Goal: Task Accomplishment & Management: Use online tool/utility

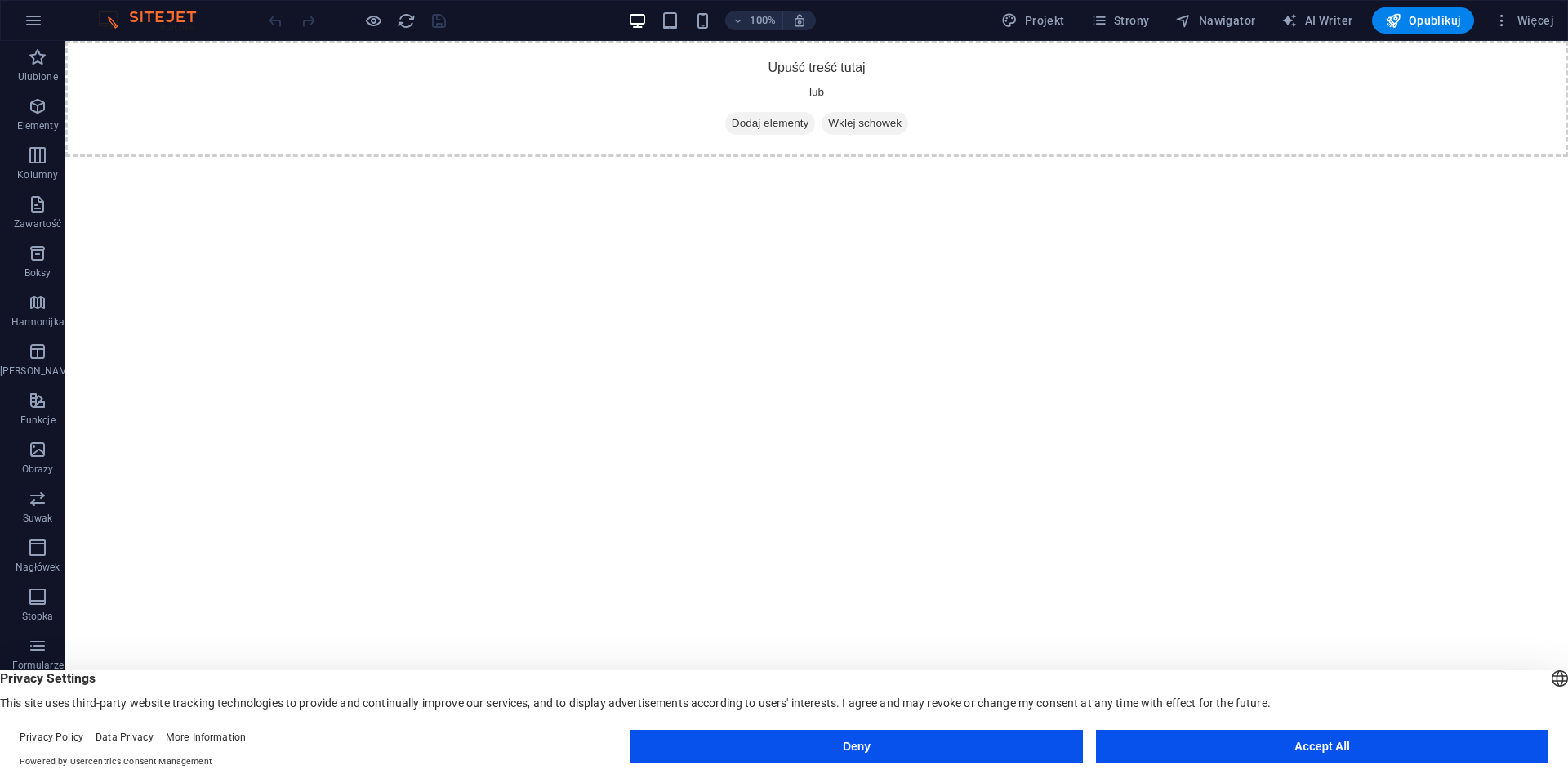
click at [365, 157] on html "Skip to main content Upuść treść tutaj lub Dodaj elementy Wklej schowek" at bounding box center [816, 98] width 1502 height 116
click at [1180, 728] on footer "Privacy Policy Data Privacy More Information Powered by Usercentrics Consent Ma…" at bounding box center [784, 748] width 1568 height 59
click at [1196, 763] on div "Deny Accept All" at bounding box center [1089, 749] width 918 height 40
drag, startPoint x: 1198, startPoint y: 740, endPoint x: 1133, endPoint y: 699, distance: 76.9
click at [1198, 740] on button "Accept All" at bounding box center [1321, 746] width 453 height 32
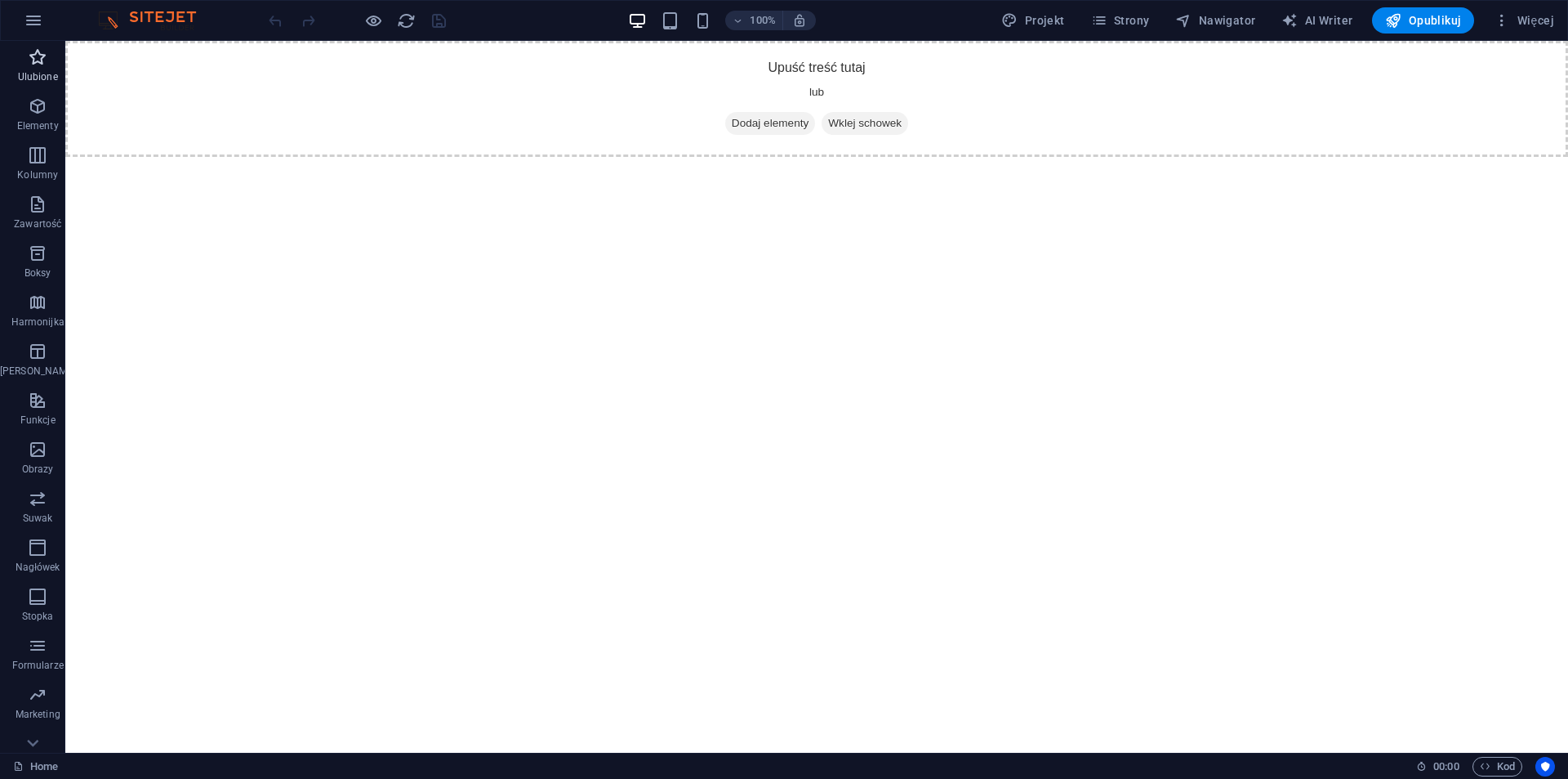
click at [28, 65] on icon "button" at bounding box center [38, 58] width 20 height 20
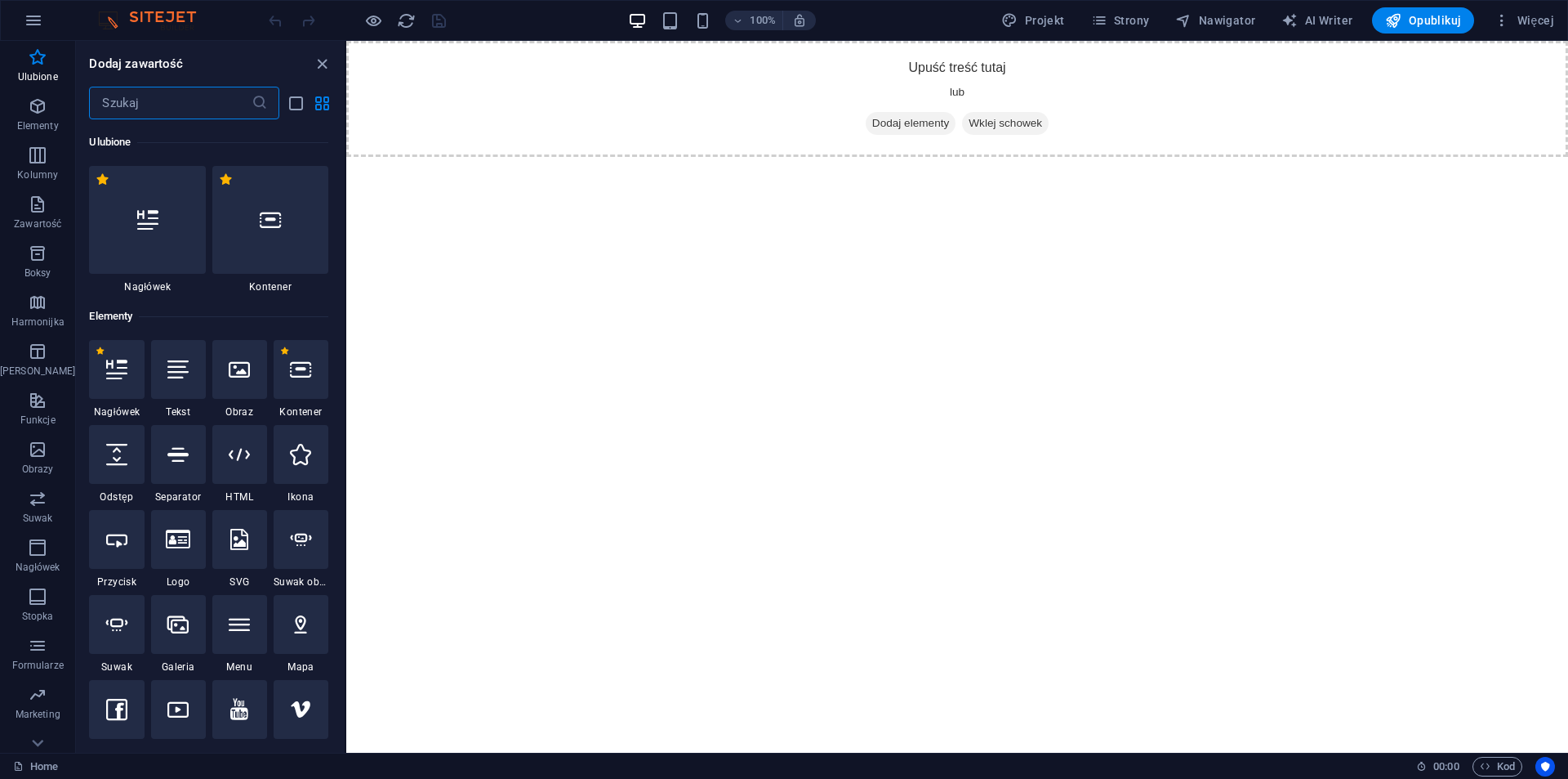
click at [157, 111] on input "text" at bounding box center [170, 103] width 162 height 32
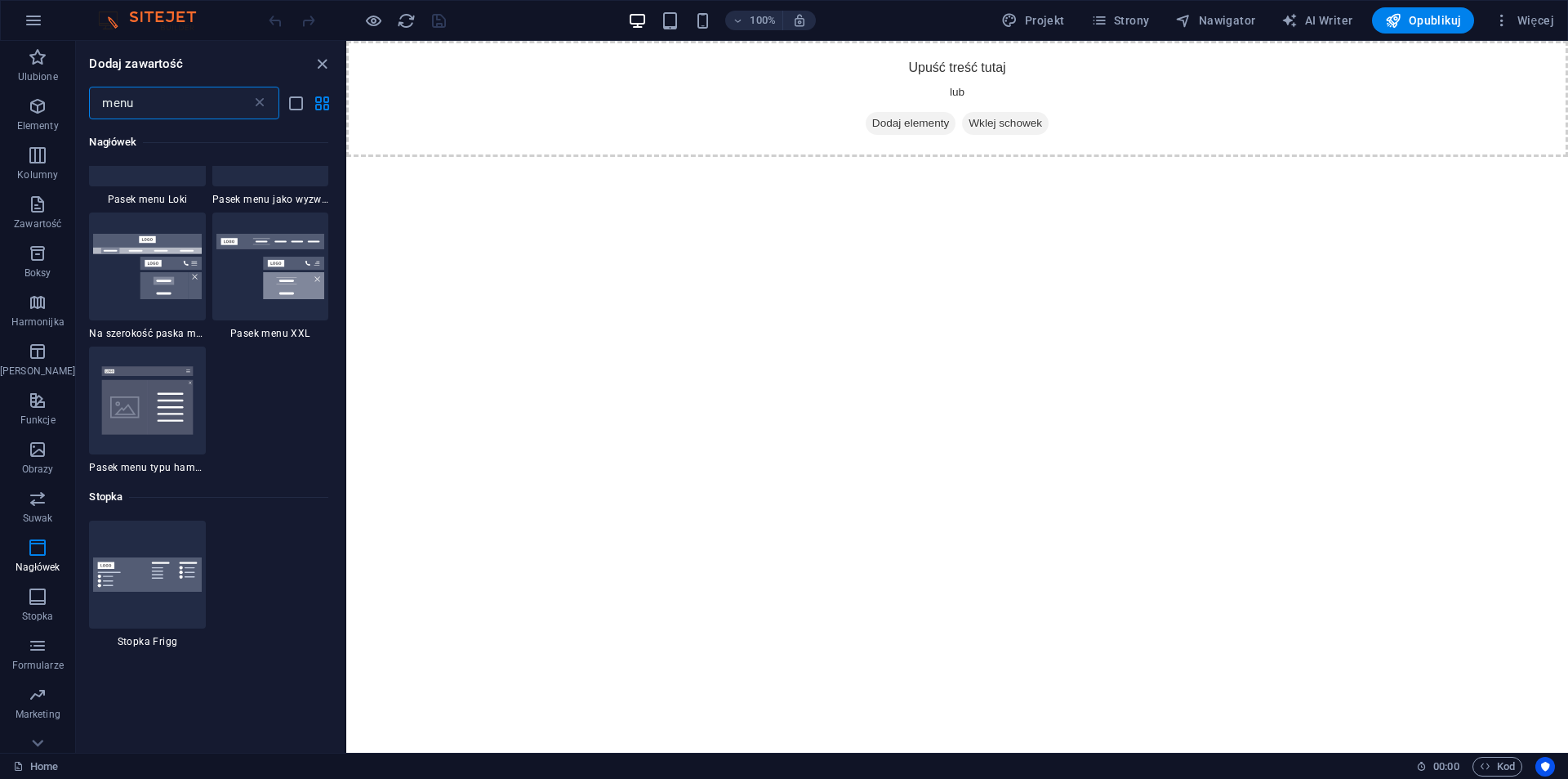
scroll to position [883, 0]
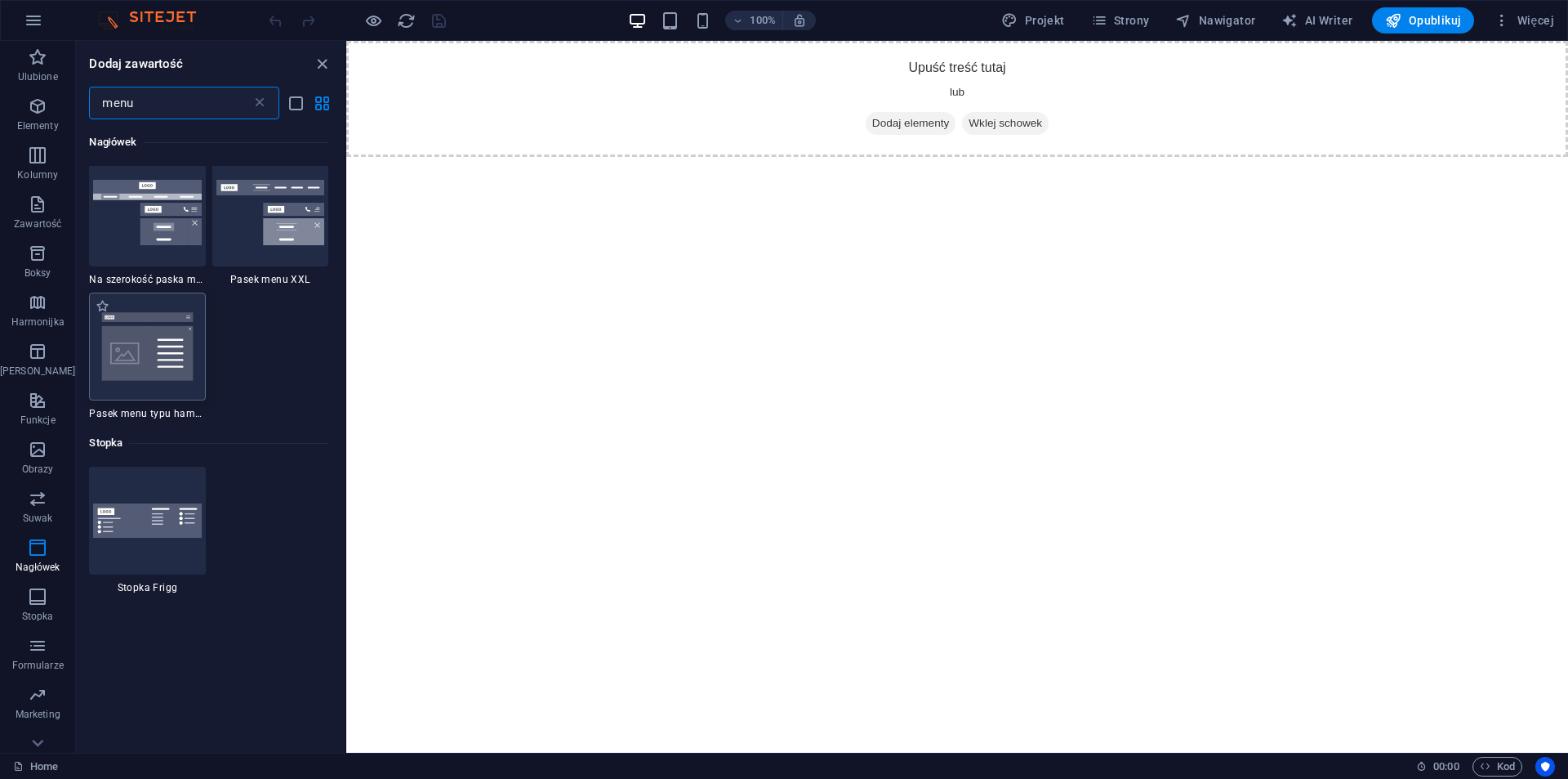
type input "menu"
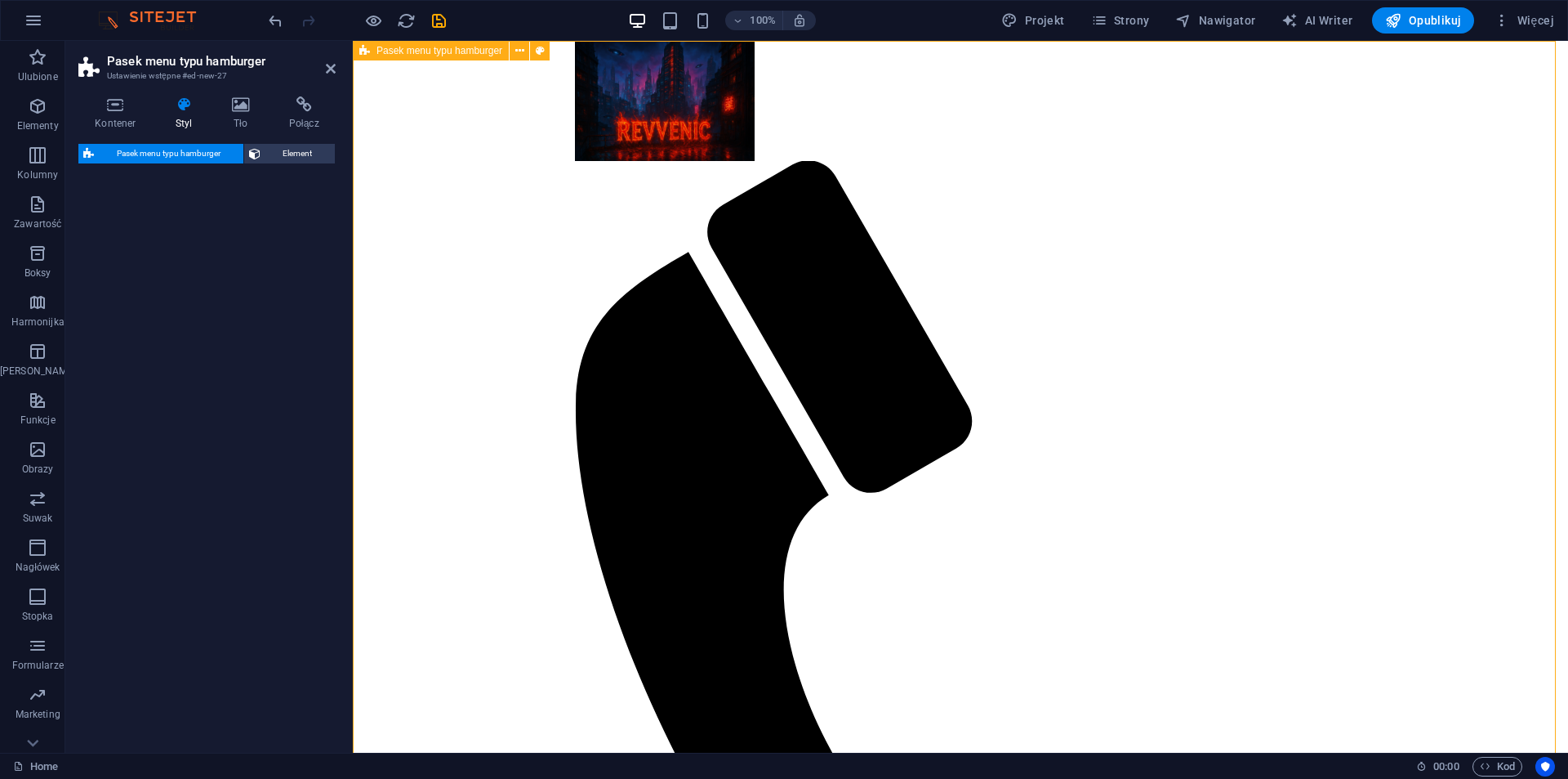
select select "rem"
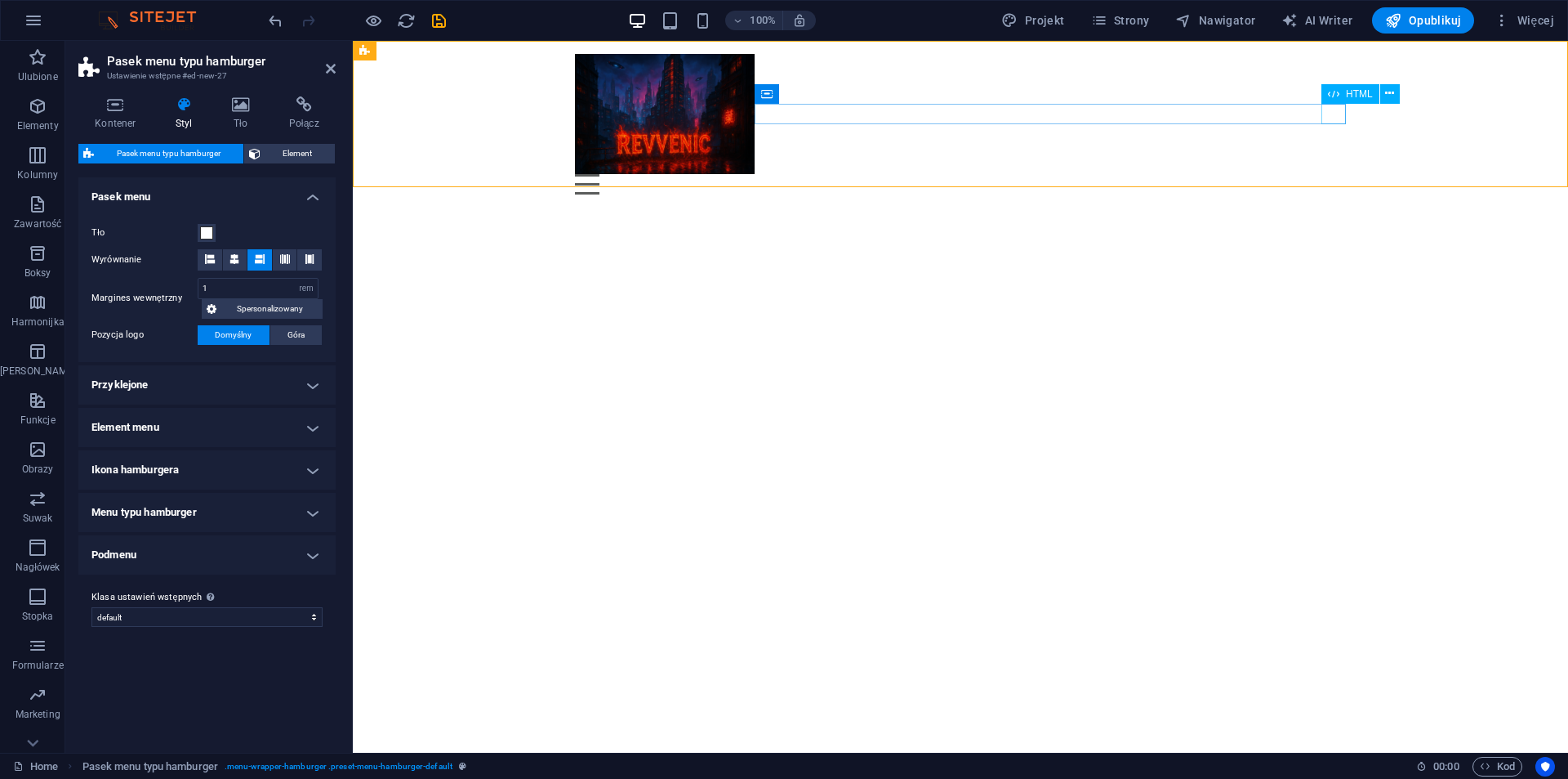
click at [1334, 174] on div "Menu" at bounding box center [960, 184] width 770 height 21
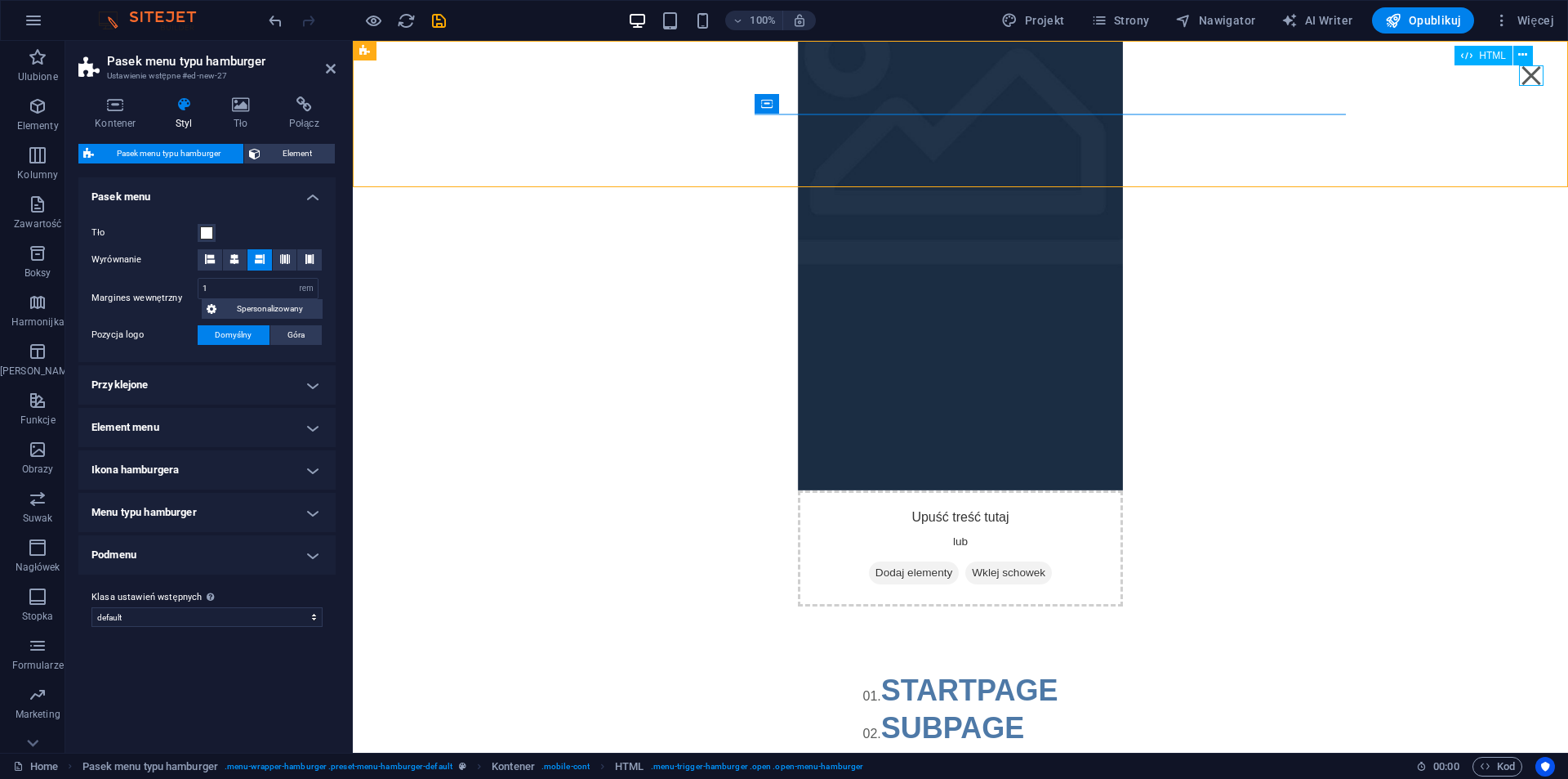
click at [1535, 84] on div "Menu" at bounding box center [1530, 76] width 24 height 21
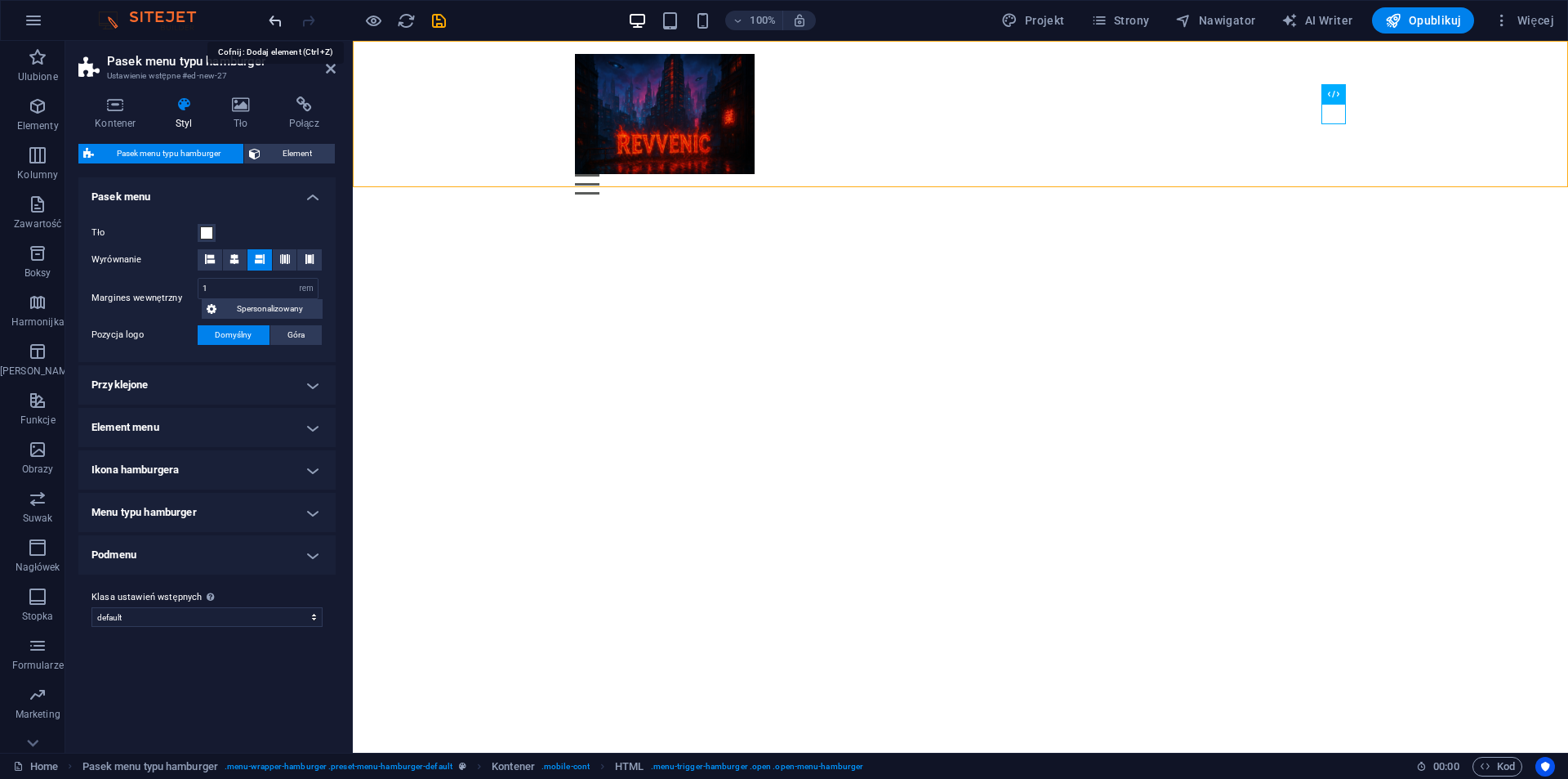
click at [277, 17] on icon "undo" at bounding box center [275, 21] width 19 height 19
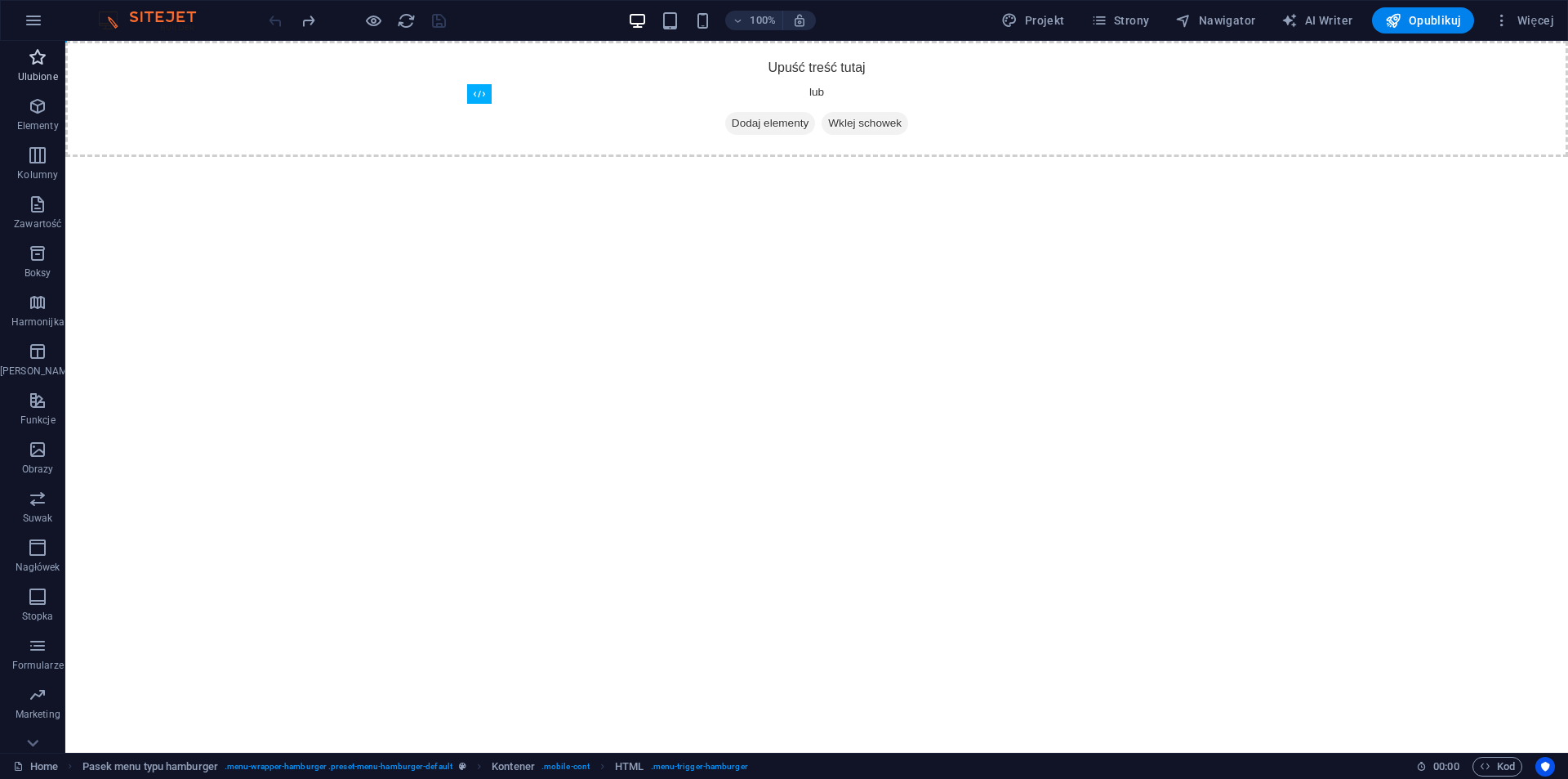
click at [34, 49] on icon "button" at bounding box center [38, 58] width 20 height 20
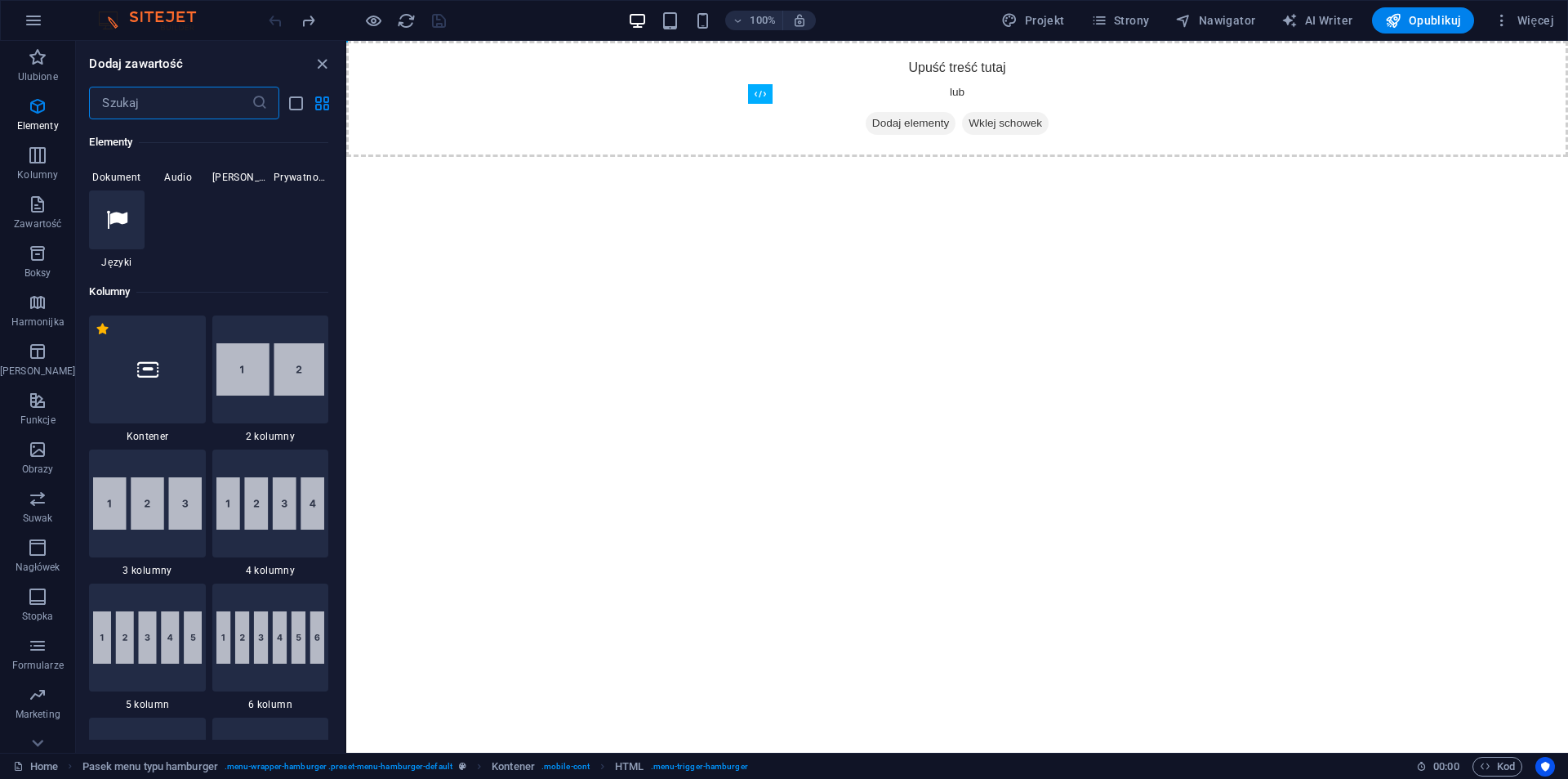
scroll to position [392, 0]
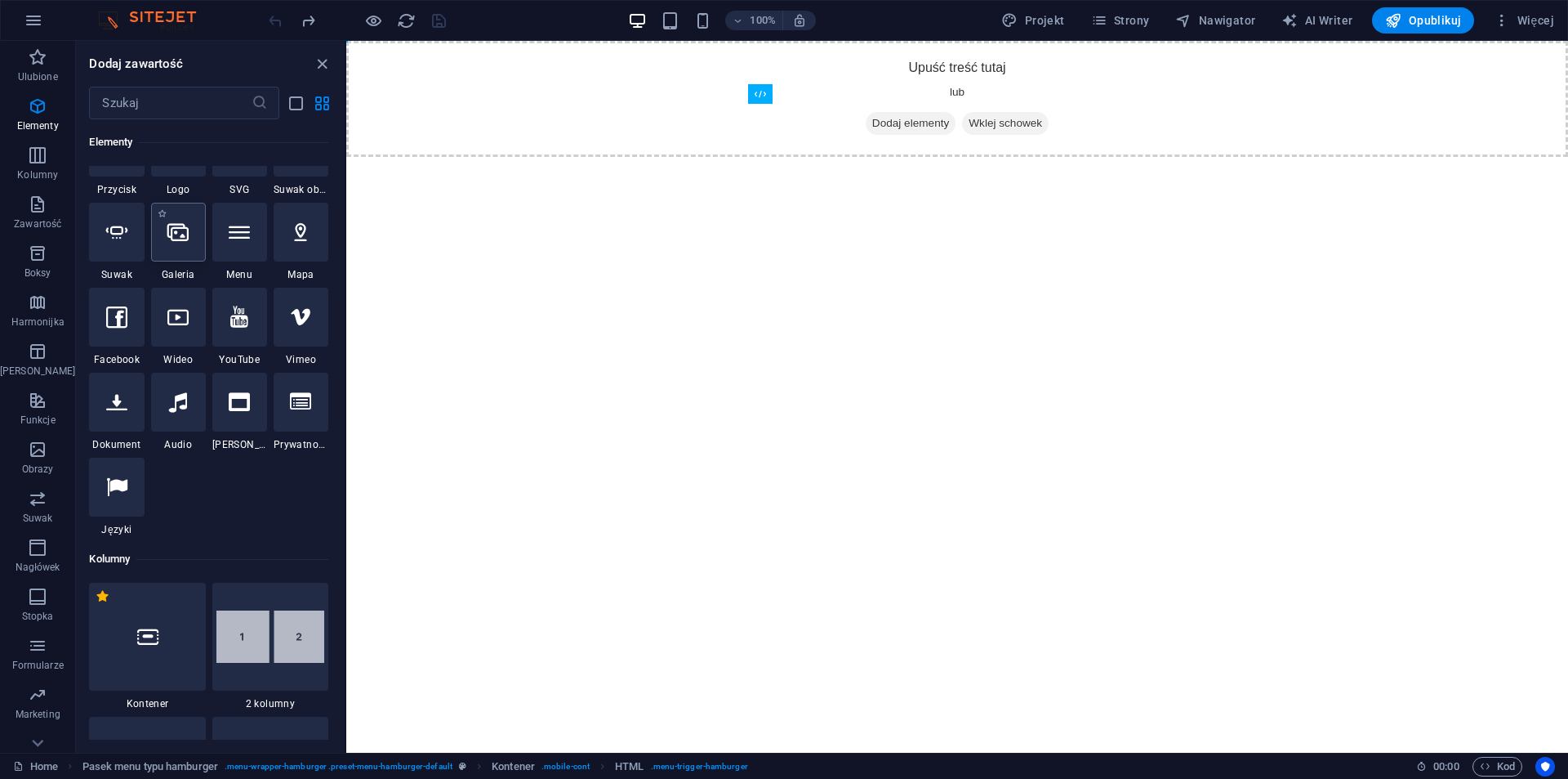
click at [185, 251] on div at bounding box center [178, 231] width 55 height 59
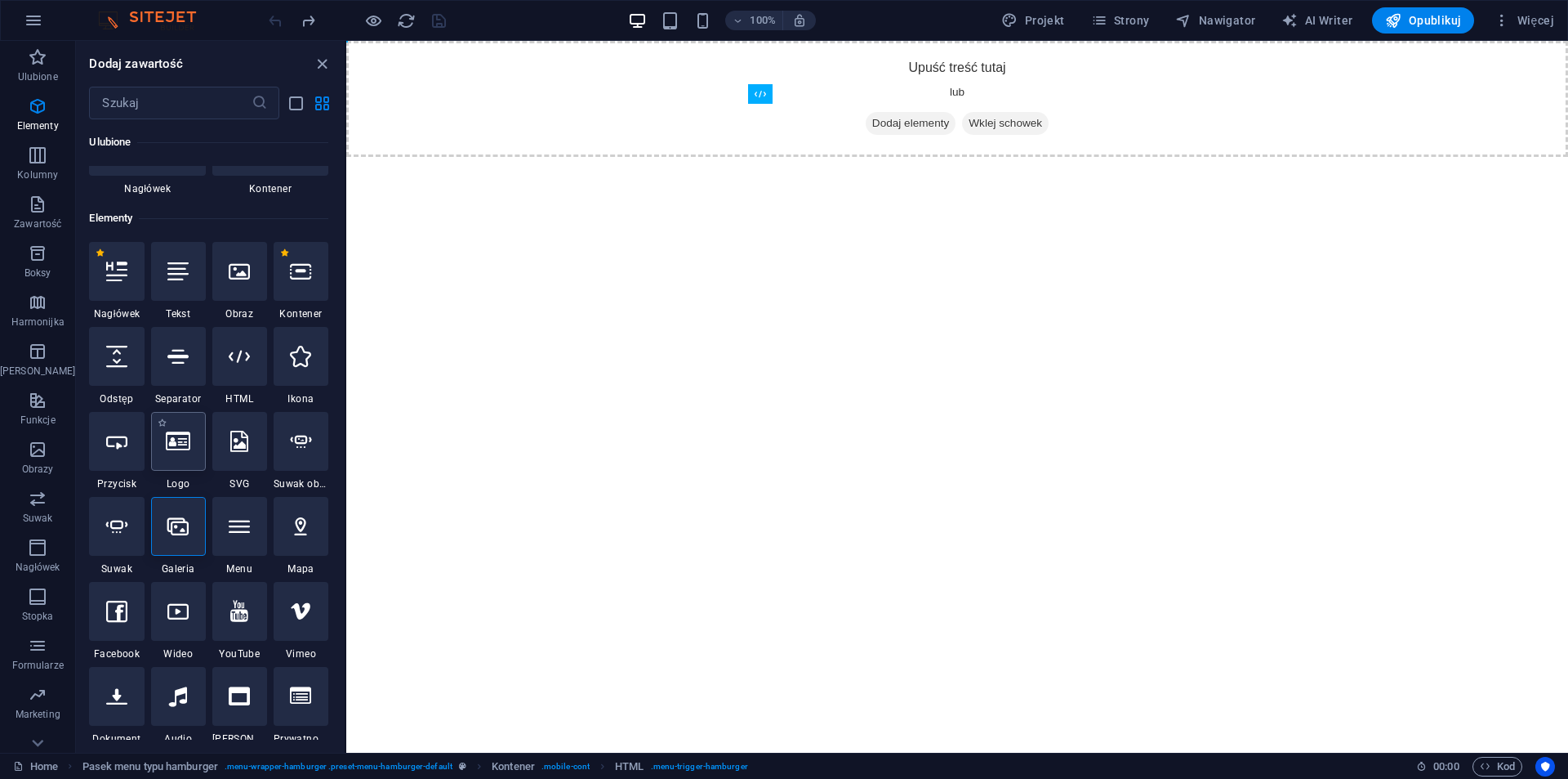
click at [200, 465] on div at bounding box center [178, 440] width 55 height 59
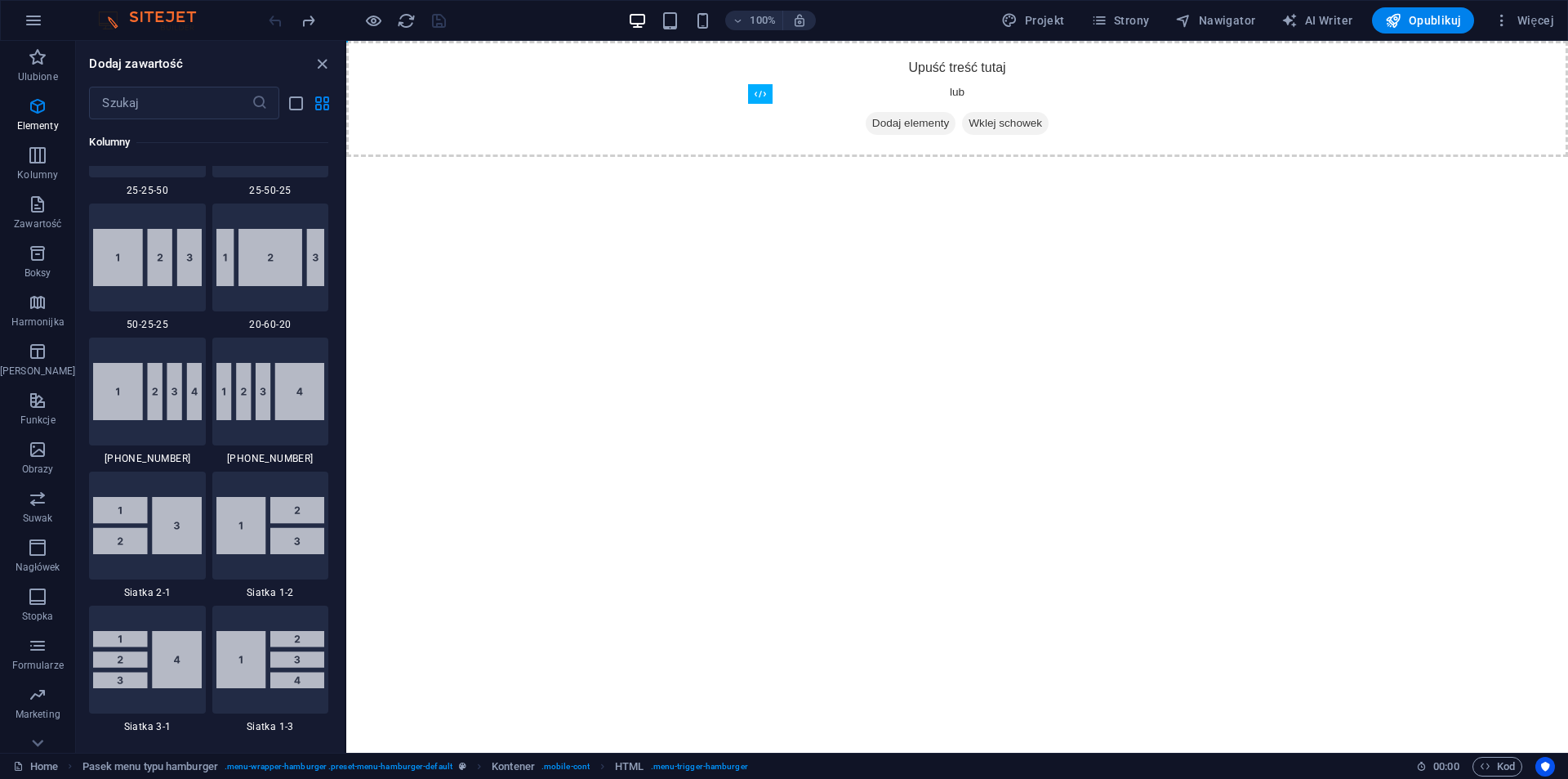
scroll to position [2059, 0]
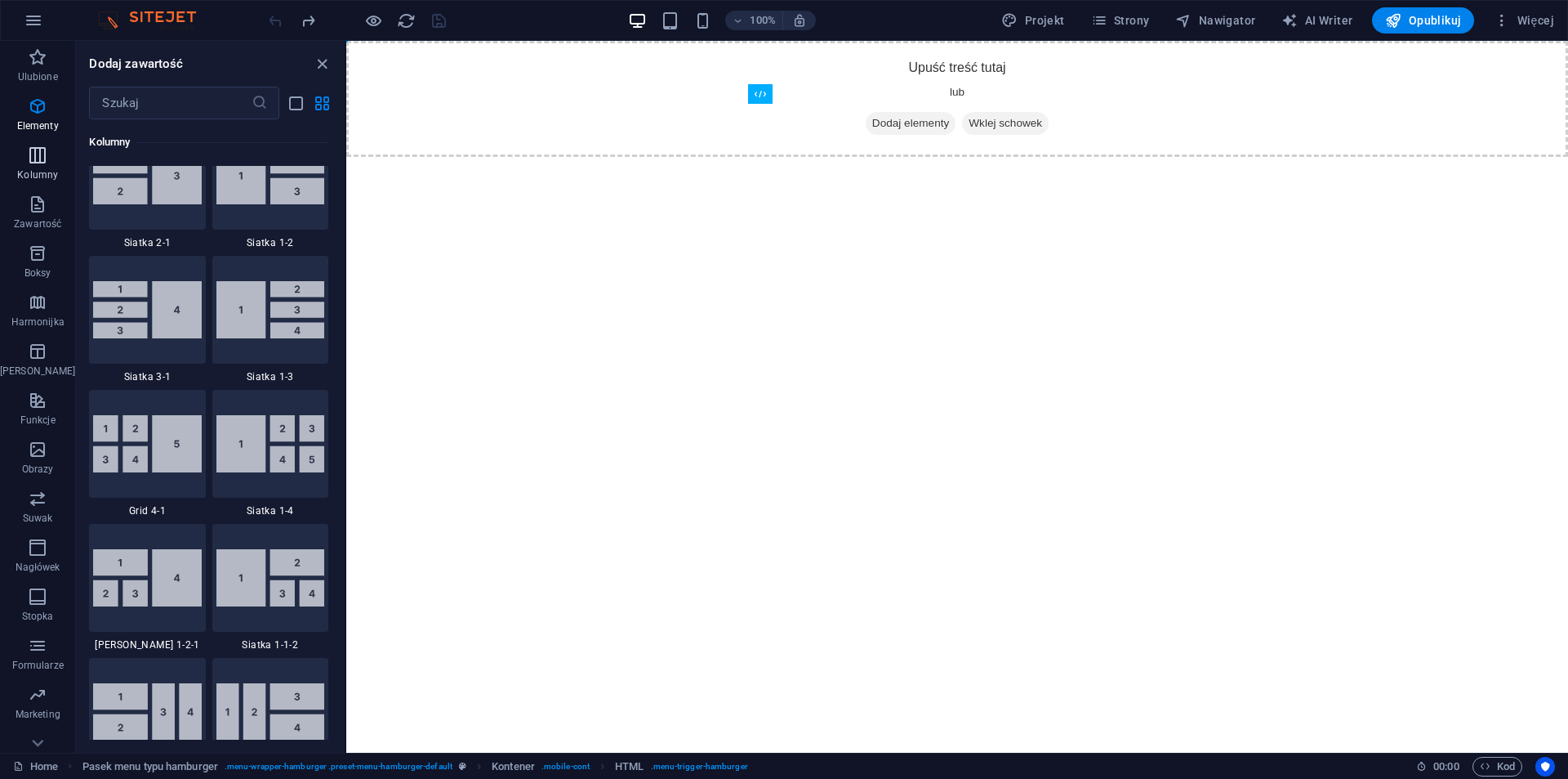
click at [34, 156] on icon "button" at bounding box center [38, 155] width 20 height 20
click at [36, 216] on span "Zawartość" at bounding box center [37, 214] width 75 height 40
click at [48, 345] on span "[PERSON_NAME]" at bounding box center [37, 361] width 75 height 40
click at [32, 284] on button "Boksy" at bounding box center [37, 261] width 75 height 49
click at [23, 313] on span "Harmonijka" at bounding box center [37, 313] width 75 height 40
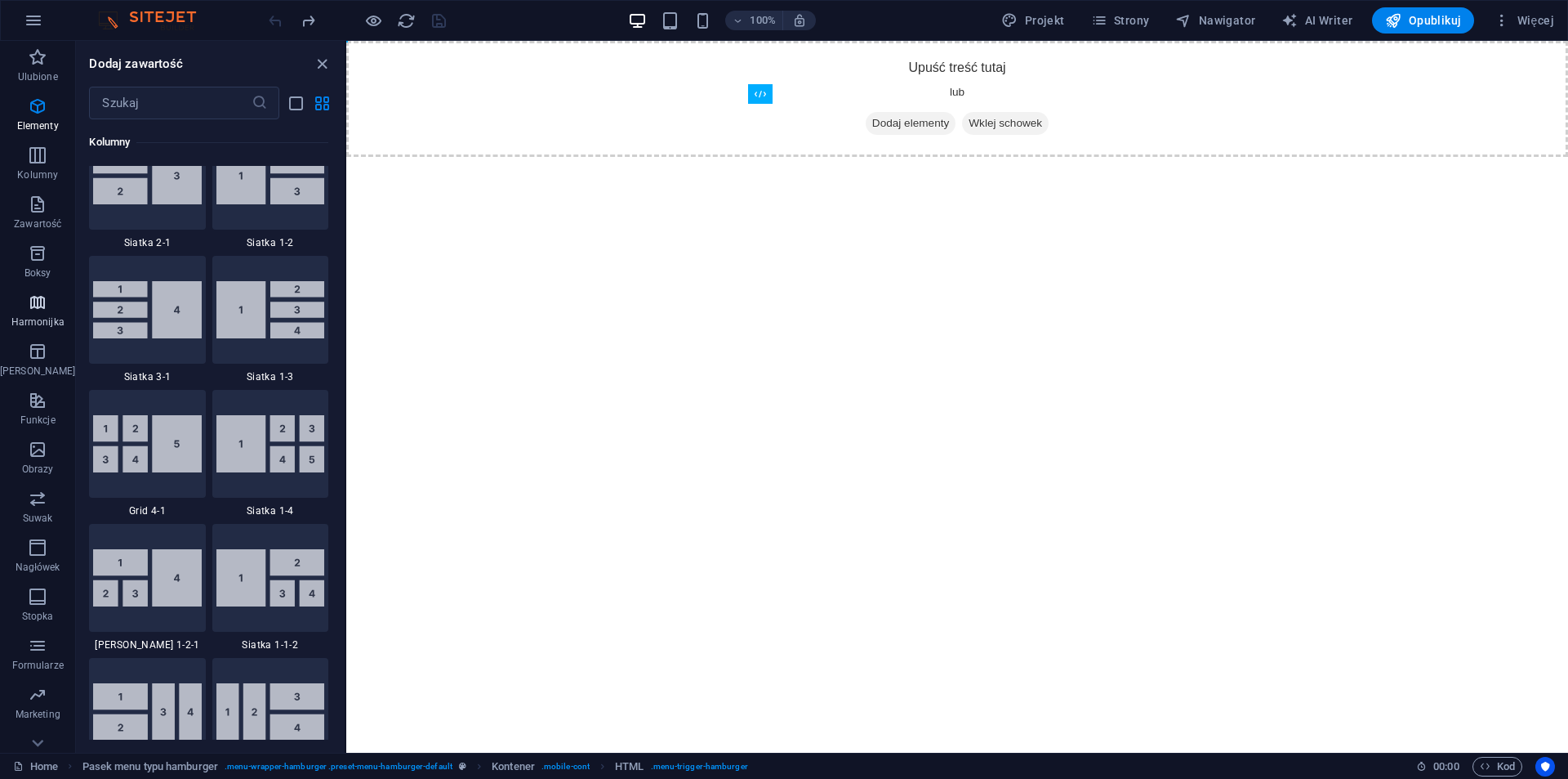
drag, startPoint x: 24, startPoint y: 308, endPoint x: 64, endPoint y: 308, distance: 40.0
click at [31, 308] on icon "button" at bounding box center [38, 303] width 20 height 20
